Goal: Navigation & Orientation: Find specific page/section

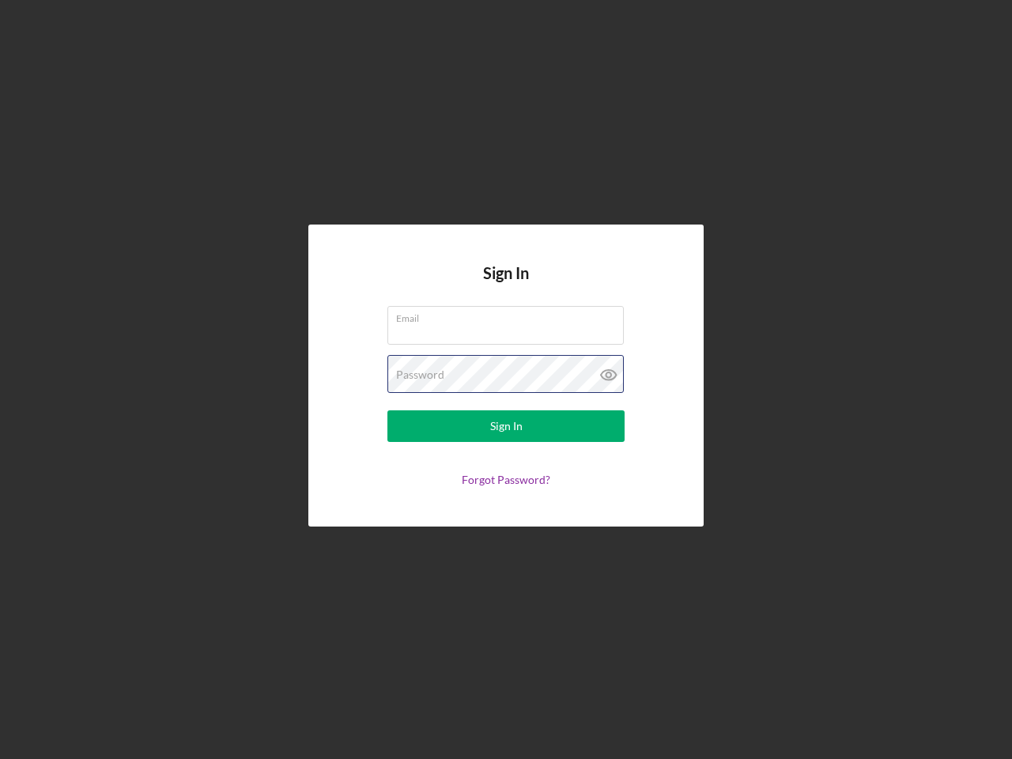
click at [506, 380] on div "Password" at bounding box center [505, 375] width 237 height 40
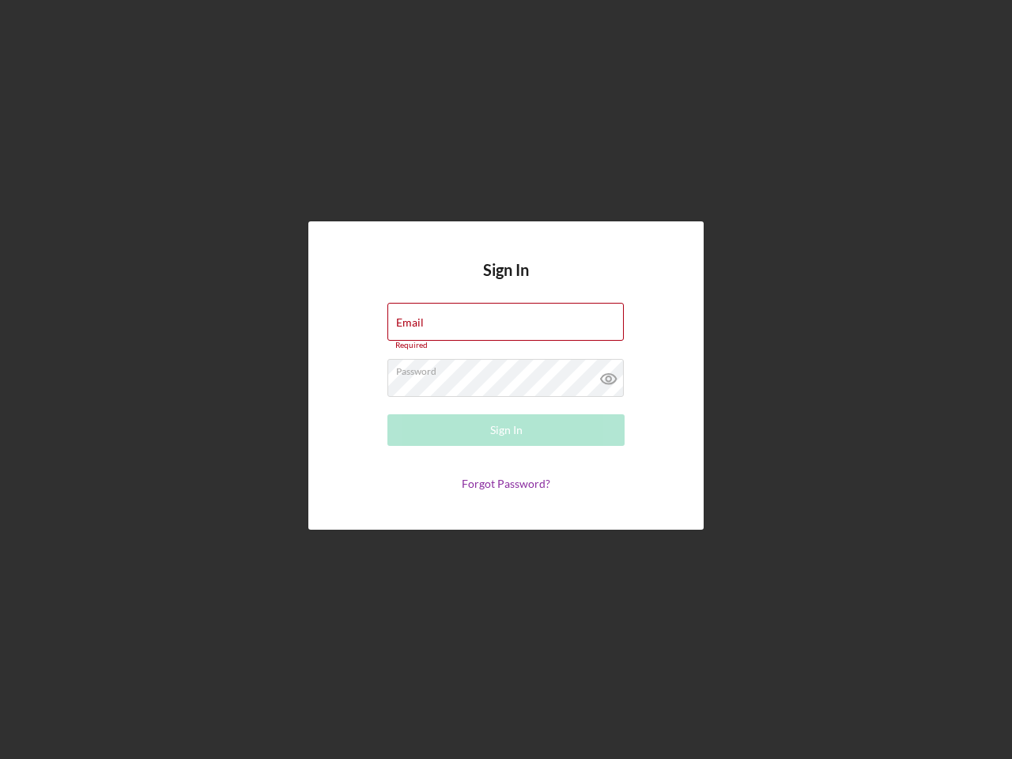
click at [609, 375] on icon at bounding box center [609, 379] width 40 height 40
